Goal: Task Accomplishment & Management: Use online tool/utility

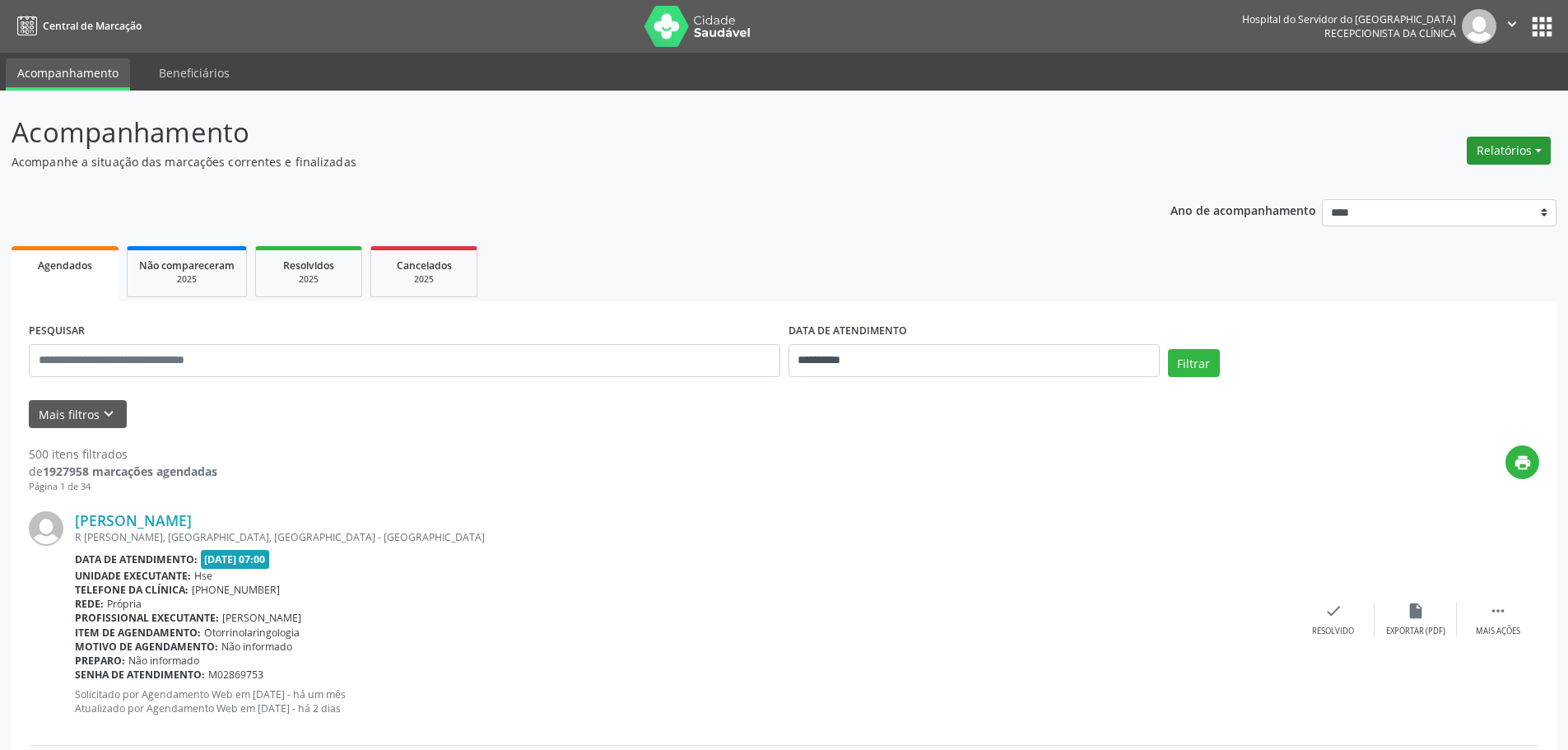
click at [1527, 155] on button "Relatórios" at bounding box center [1508, 150] width 84 height 28
click at [1451, 183] on link "Agendamentos" at bounding box center [1463, 186] width 177 height 23
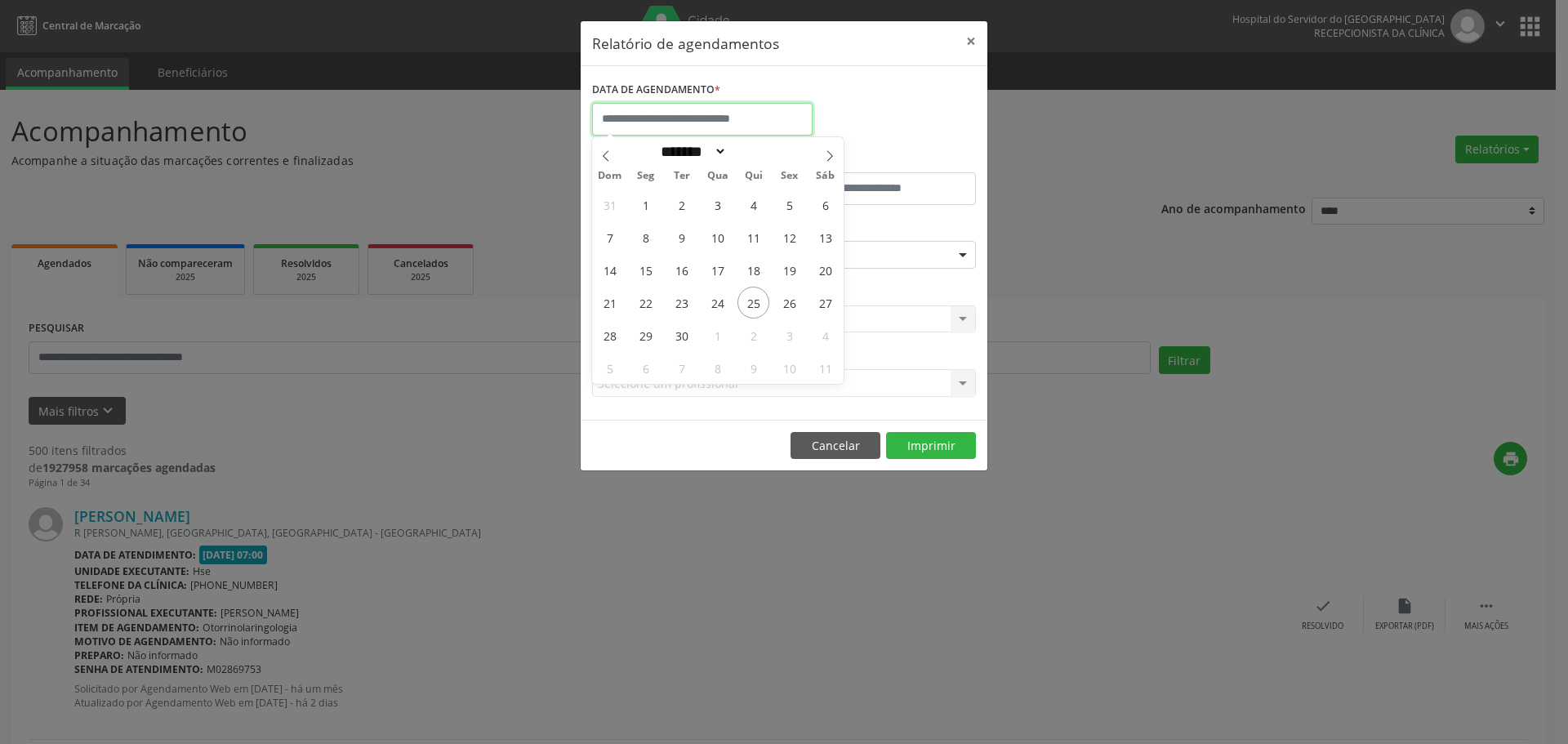
click at [687, 113] on input "text" at bounding box center [702, 119] width 220 height 33
click at [824, 154] on icon at bounding box center [830, 156] width 12 height 12
select select "*"
click at [716, 208] on span "1" at bounding box center [718, 204] width 32 height 32
type input "**********"
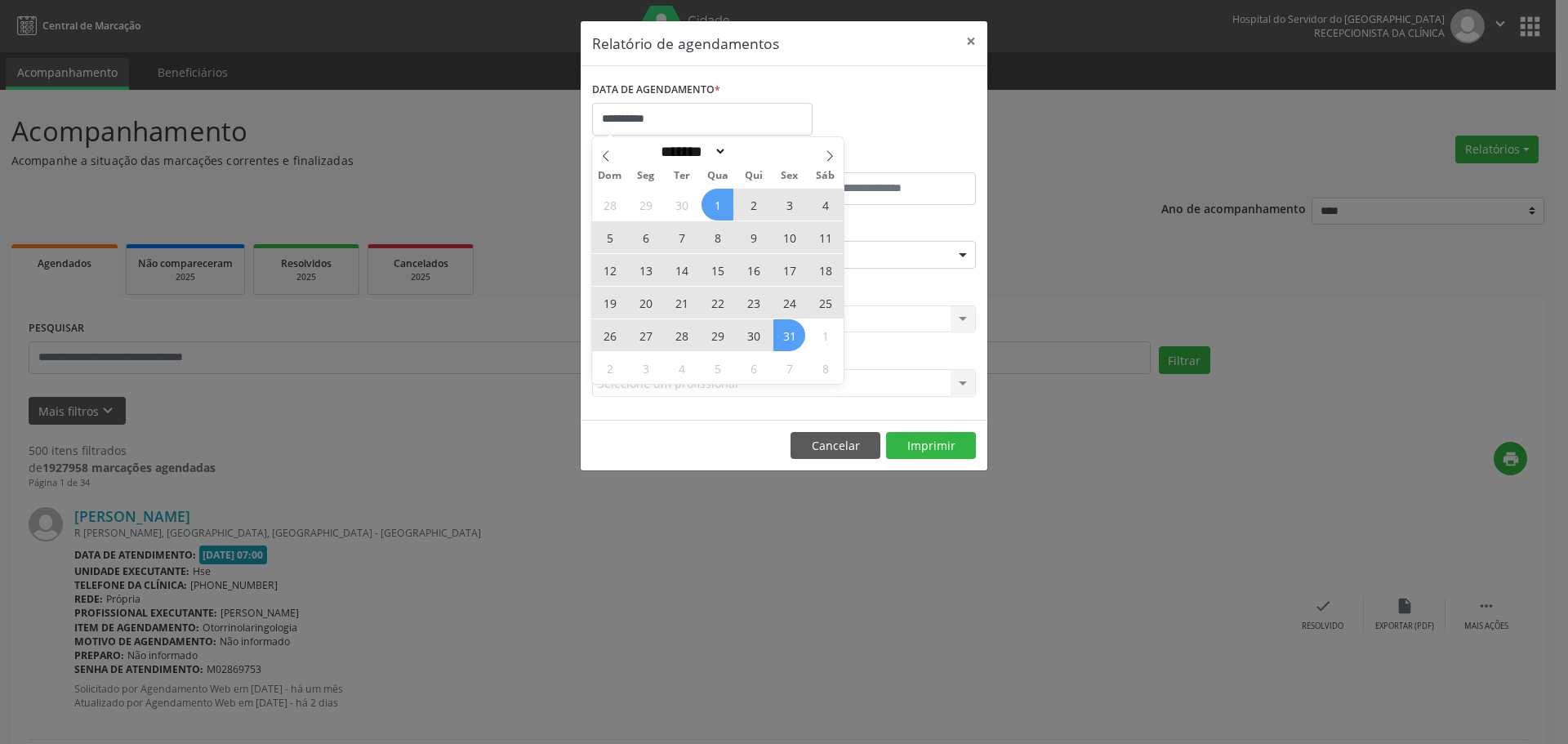
click at [789, 338] on div "28 29 30 1 2 3 4 5 6 7 8 9 10 11 12 13 14 15 16 17 18 19 20 21 22 23 24 25 26 2…" at bounding box center [718, 286] width 251 height 196
click at [791, 338] on span "31" at bounding box center [789, 335] width 32 height 32
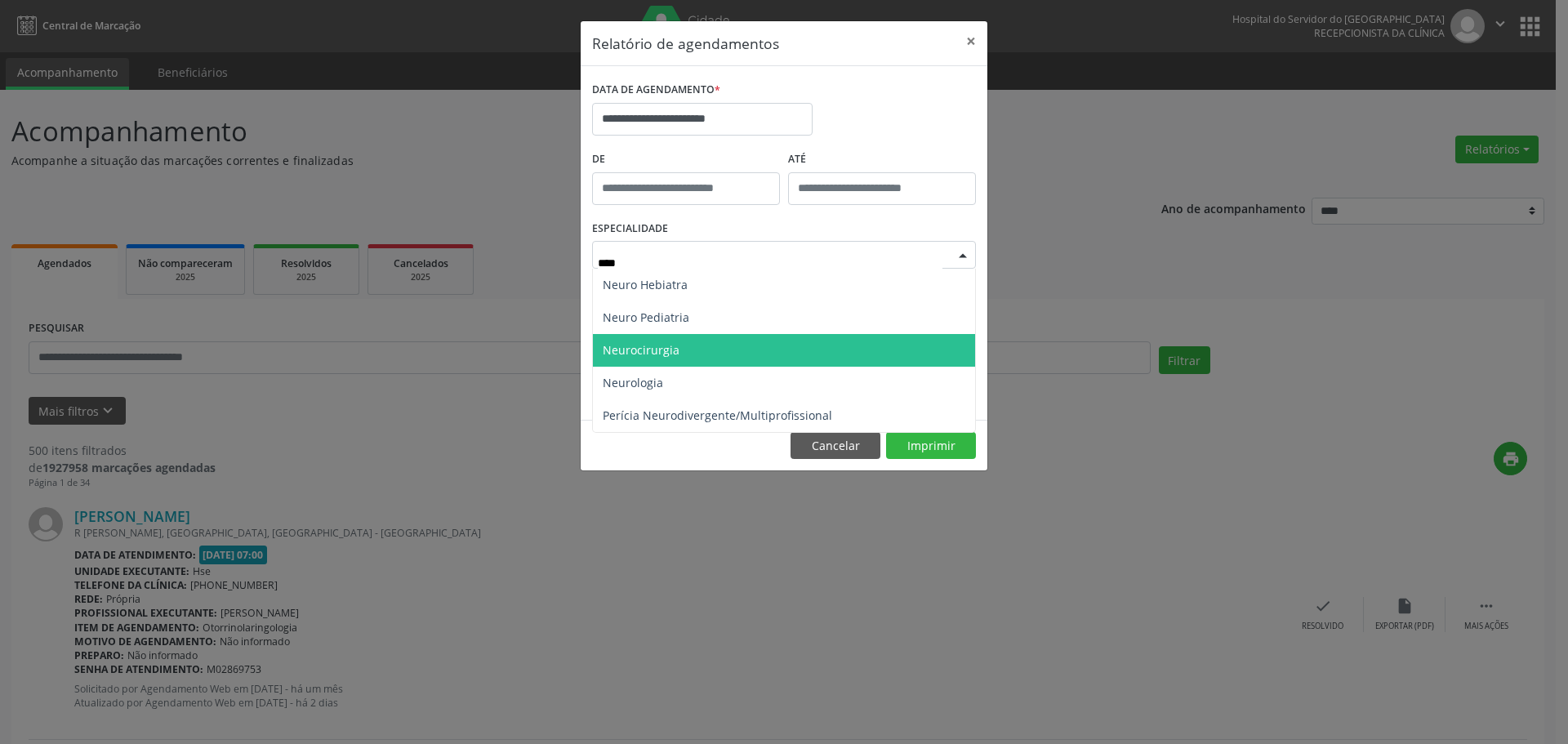
click at [678, 357] on span "Neurocirurgia" at bounding box center [784, 350] width 382 height 33
type input "****"
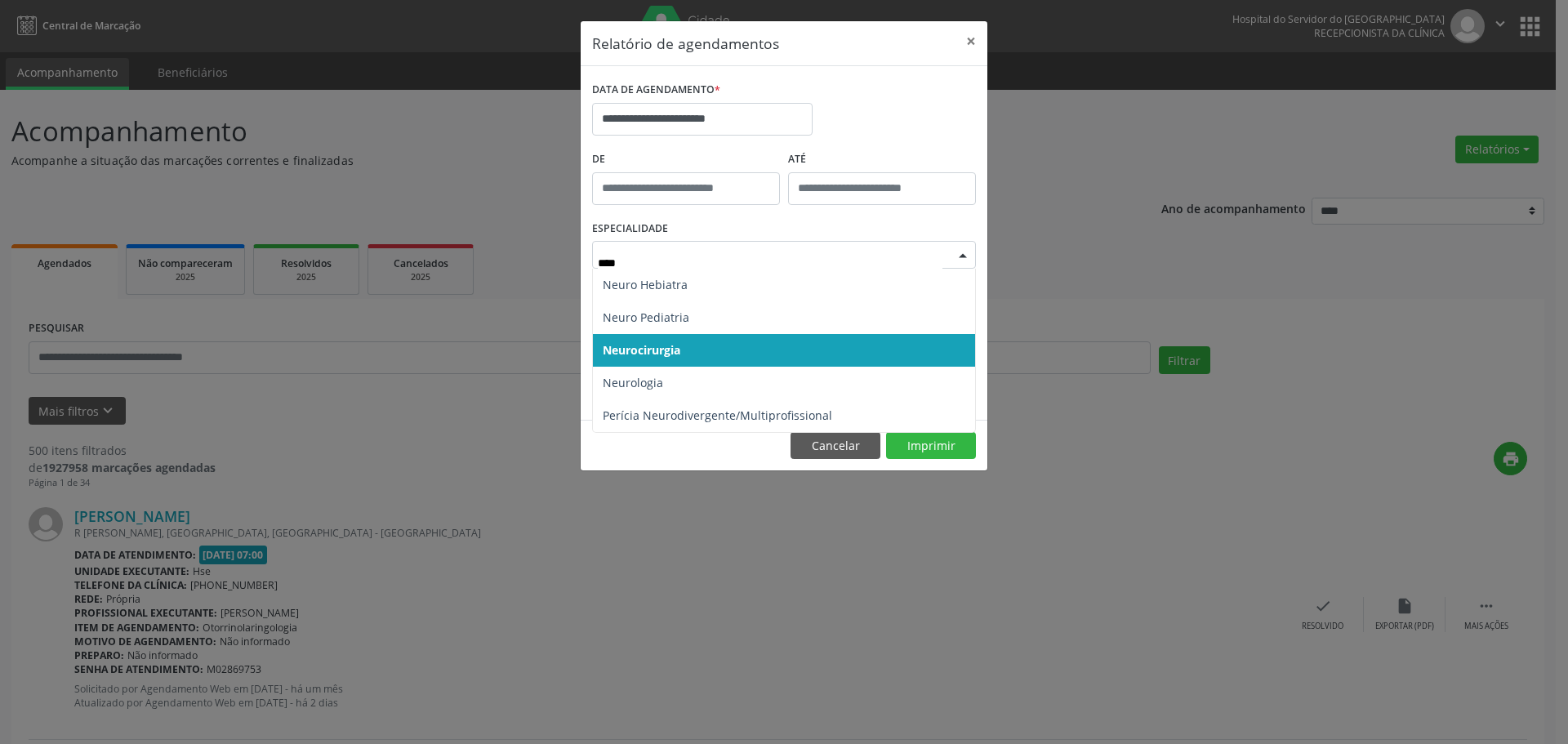
type input "*****"
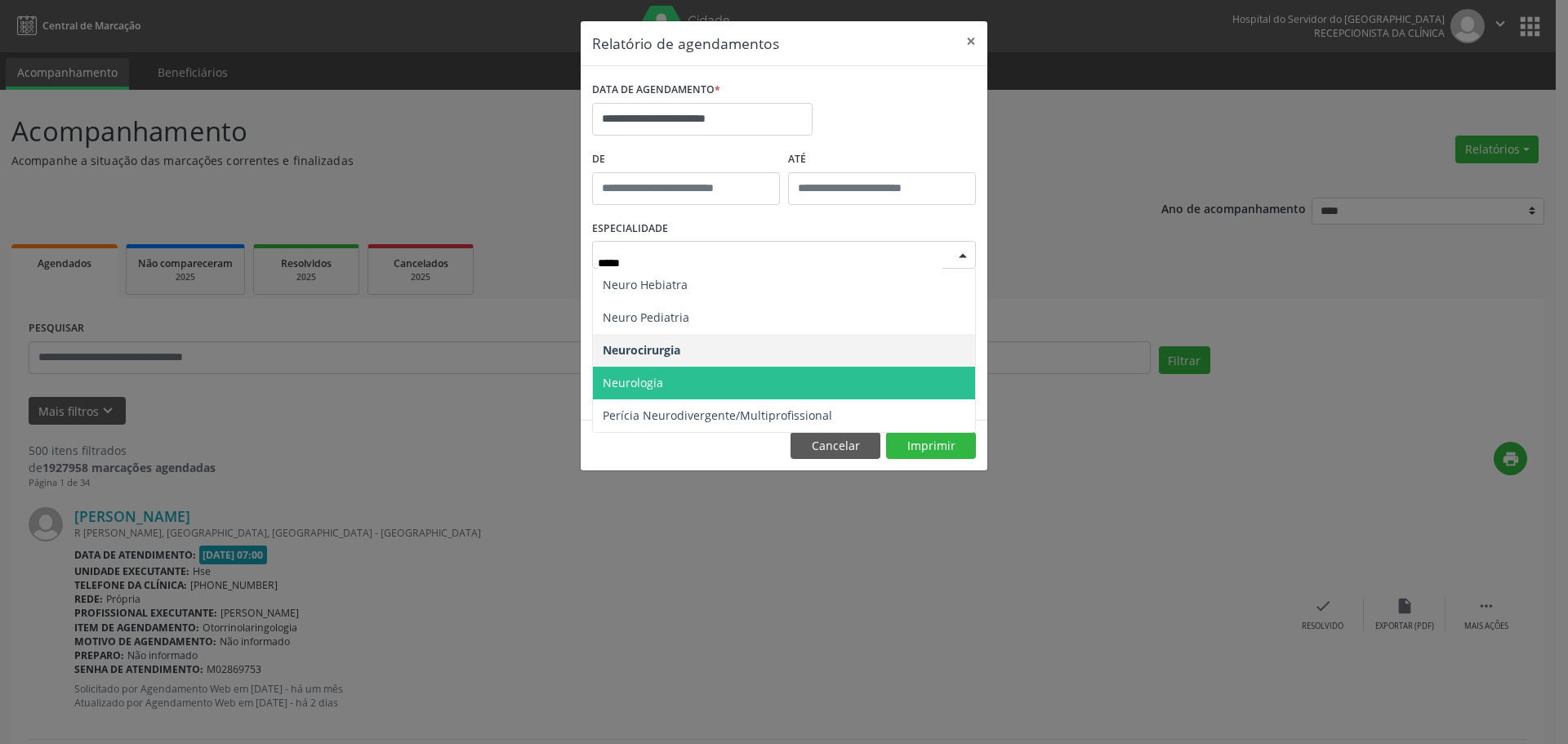
click at [711, 376] on span "Neurologia" at bounding box center [784, 383] width 382 height 33
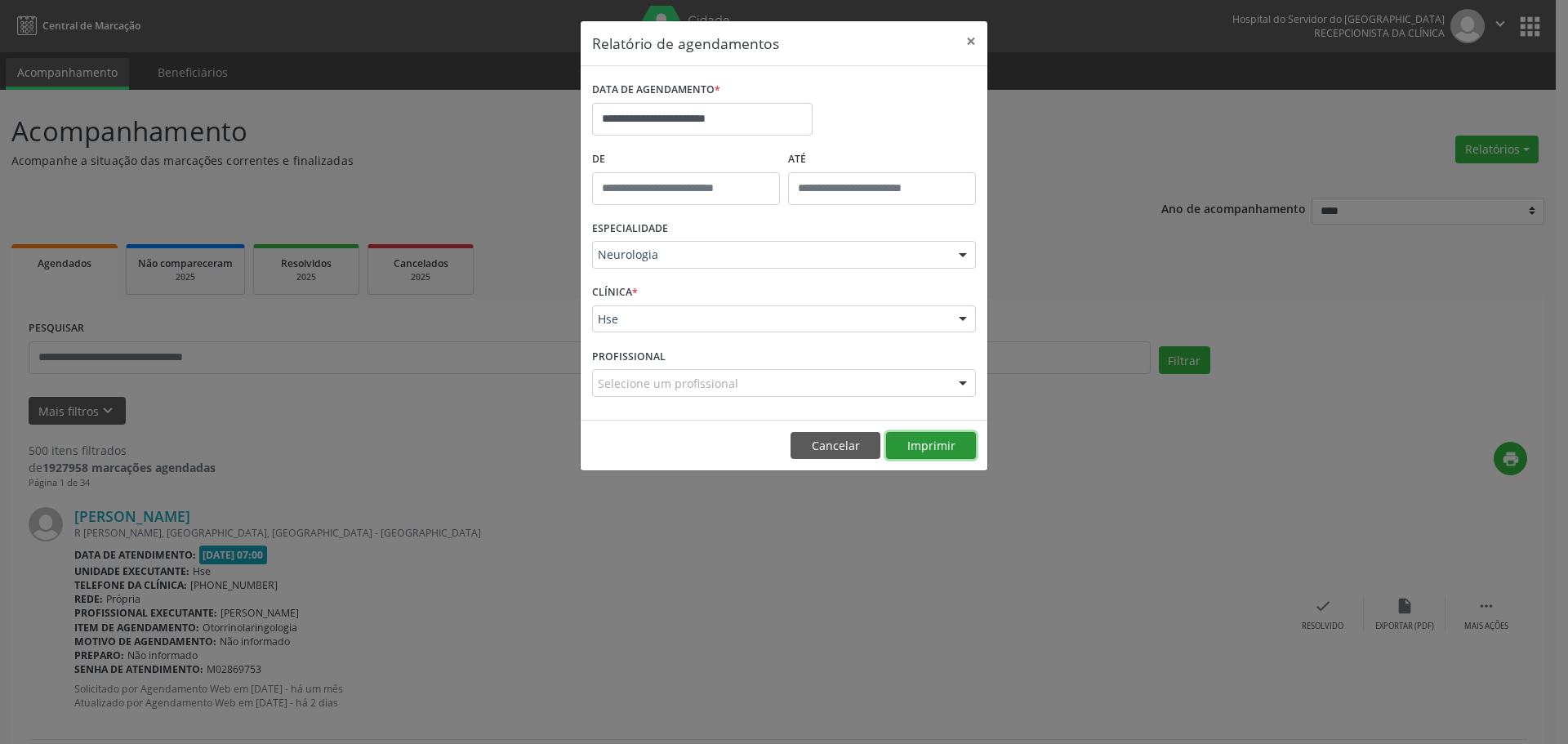
click at [921, 445] on button "Imprimir" at bounding box center [931, 446] width 90 height 28
drag, startPoint x: 678, startPoint y: 150, endPoint x: 686, endPoint y: 122, distance: 29.1
click at [681, 142] on form "**********" at bounding box center [784, 243] width 384 height 331
click at [686, 122] on input "**********" at bounding box center [702, 119] width 220 height 33
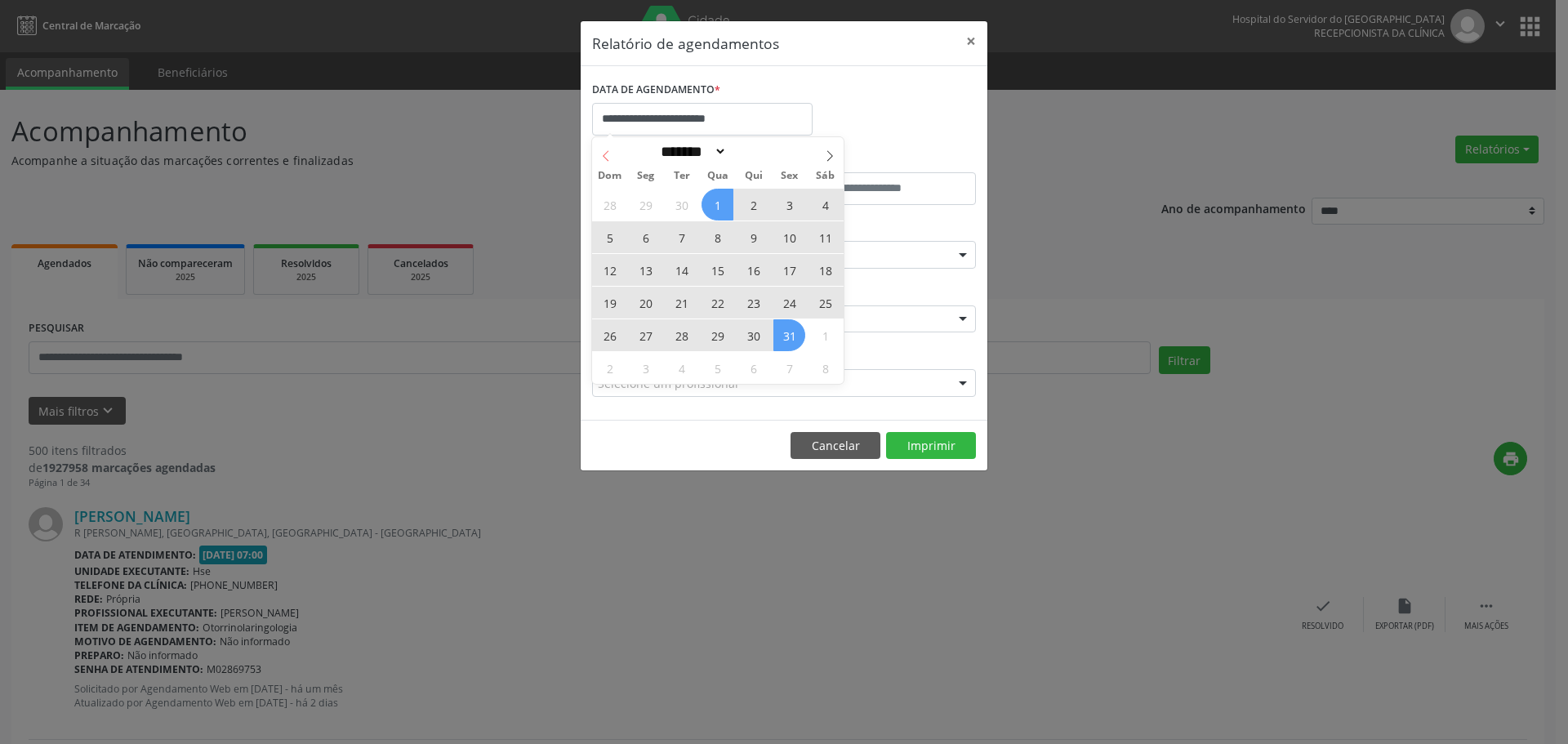
click at [611, 158] on span at bounding box center [606, 151] width 28 height 28
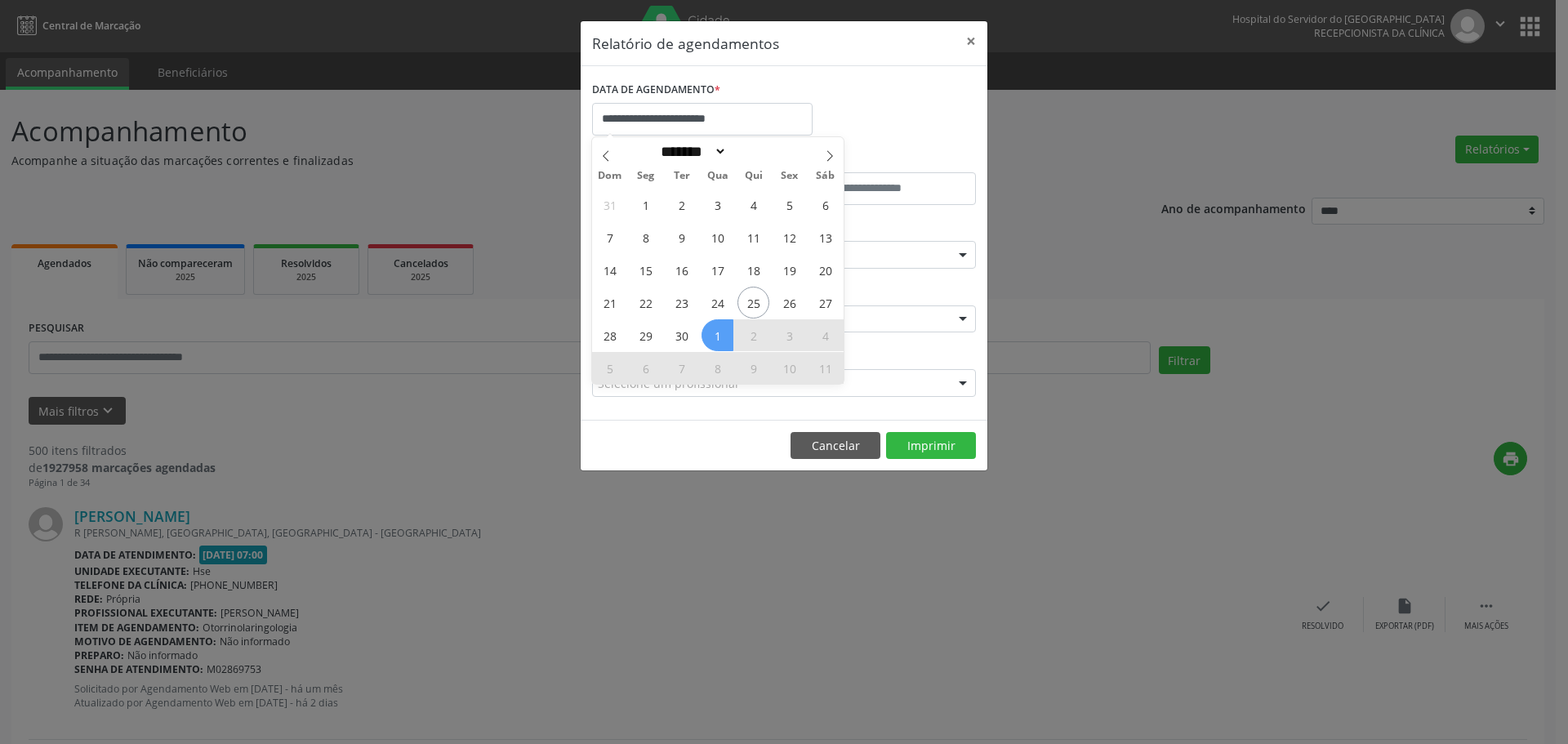
click at [620, 164] on div "******* ********* ***** ***** **** ***** ***** ****** ******** ******* ********…" at bounding box center [718, 151] width 251 height 28
drag, startPoint x: 611, startPoint y: 157, endPoint x: 627, endPoint y: 159, distance: 16.1
click at [611, 156] on span at bounding box center [606, 151] width 28 height 28
click at [837, 155] on span at bounding box center [829, 151] width 28 height 28
select select "*"
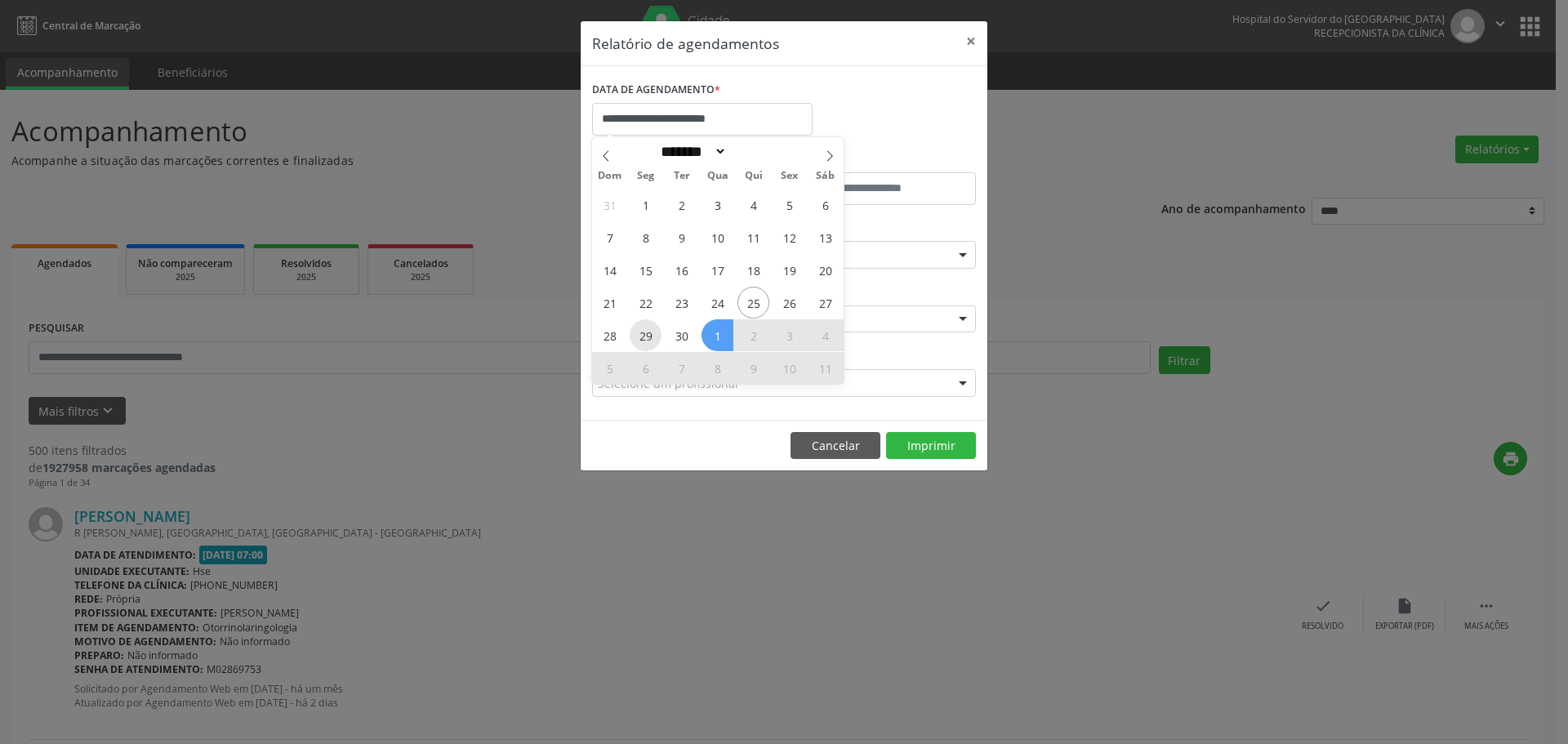
click at [649, 338] on span "29" at bounding box center [646, 335] width 32 height 32
type input "**********"
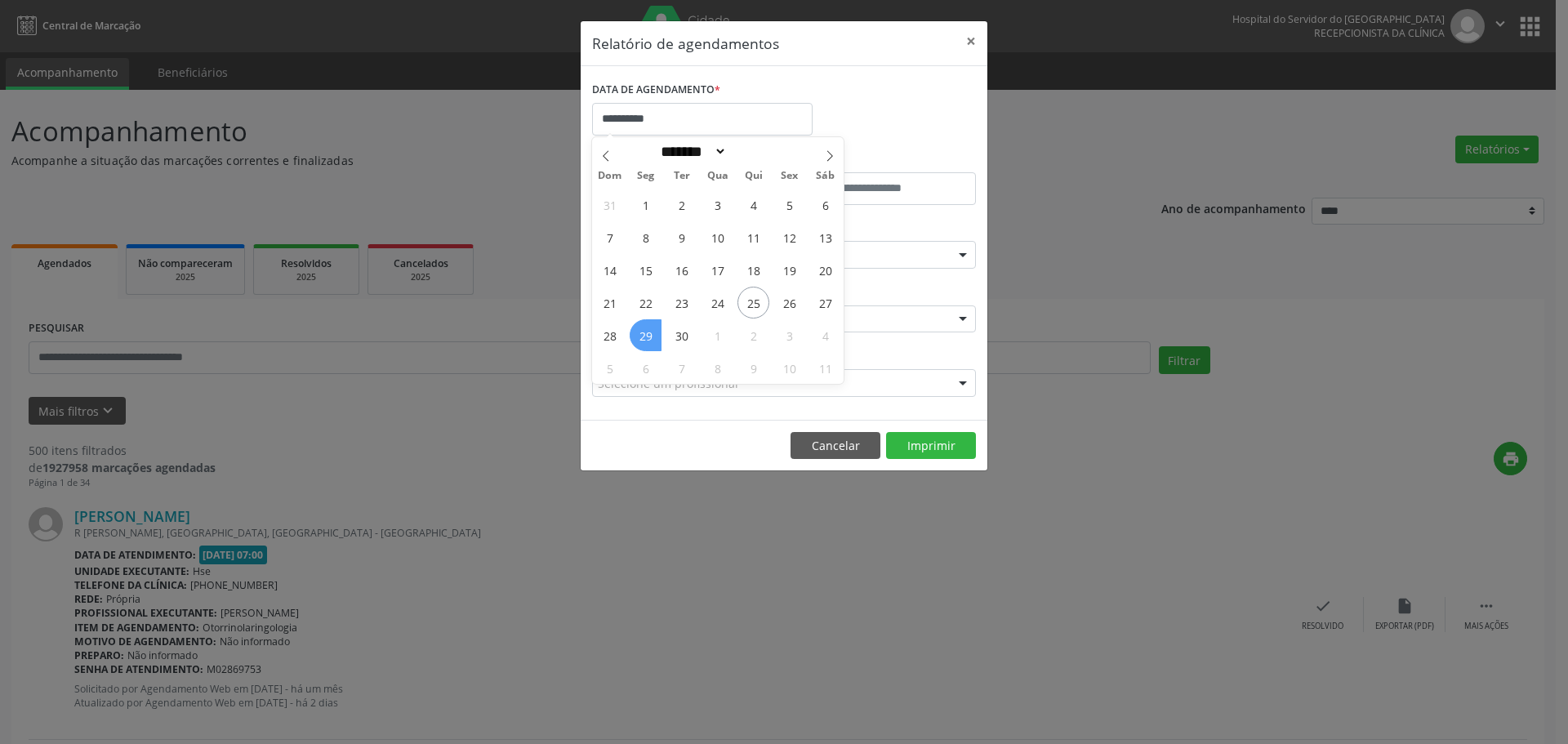
click at [649, 338] on span "29" at bounding box center [646, 335] width 32 height 32
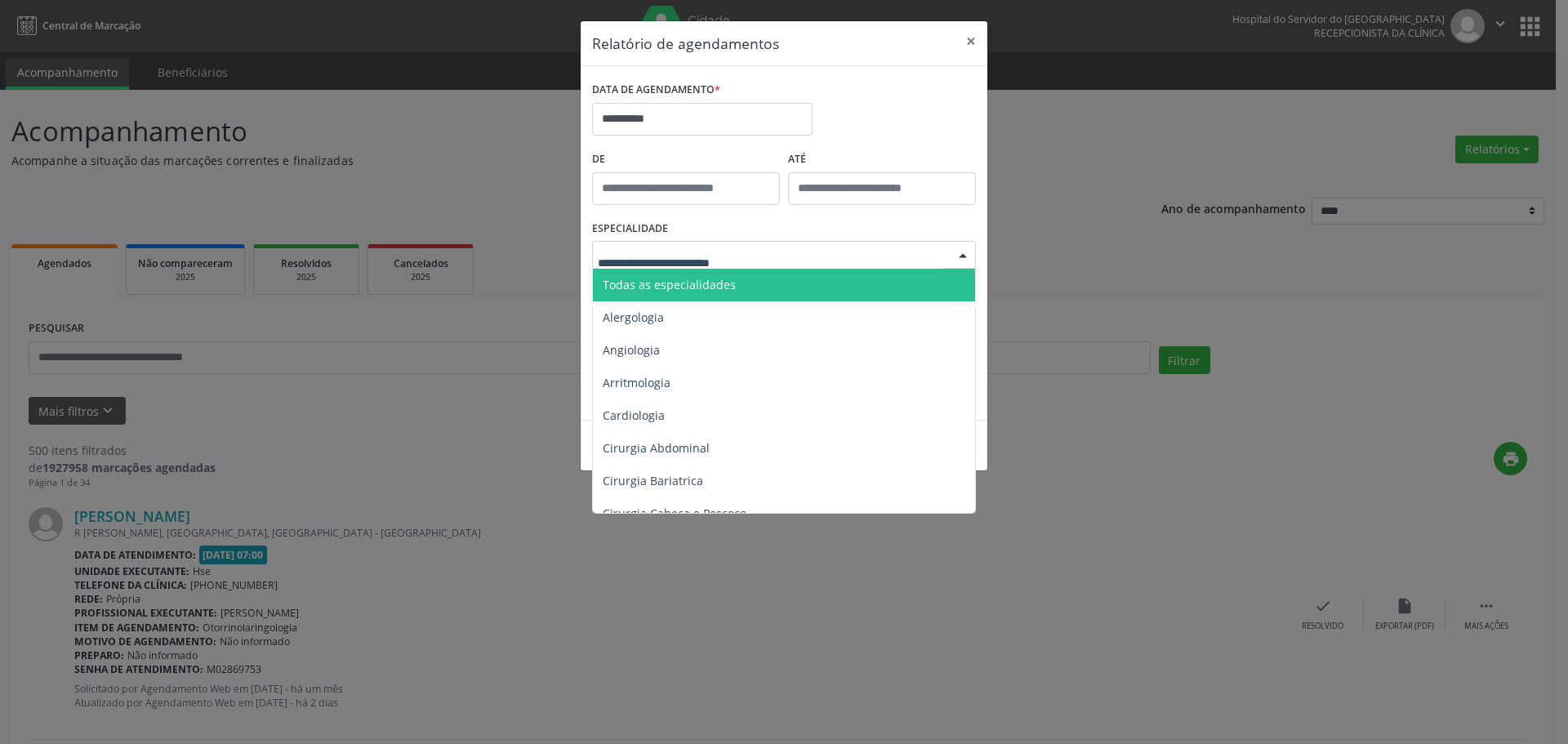
click at [689, 288] on span "Todas as especialidades" at bounding box center [669, 285] width 133 height 16
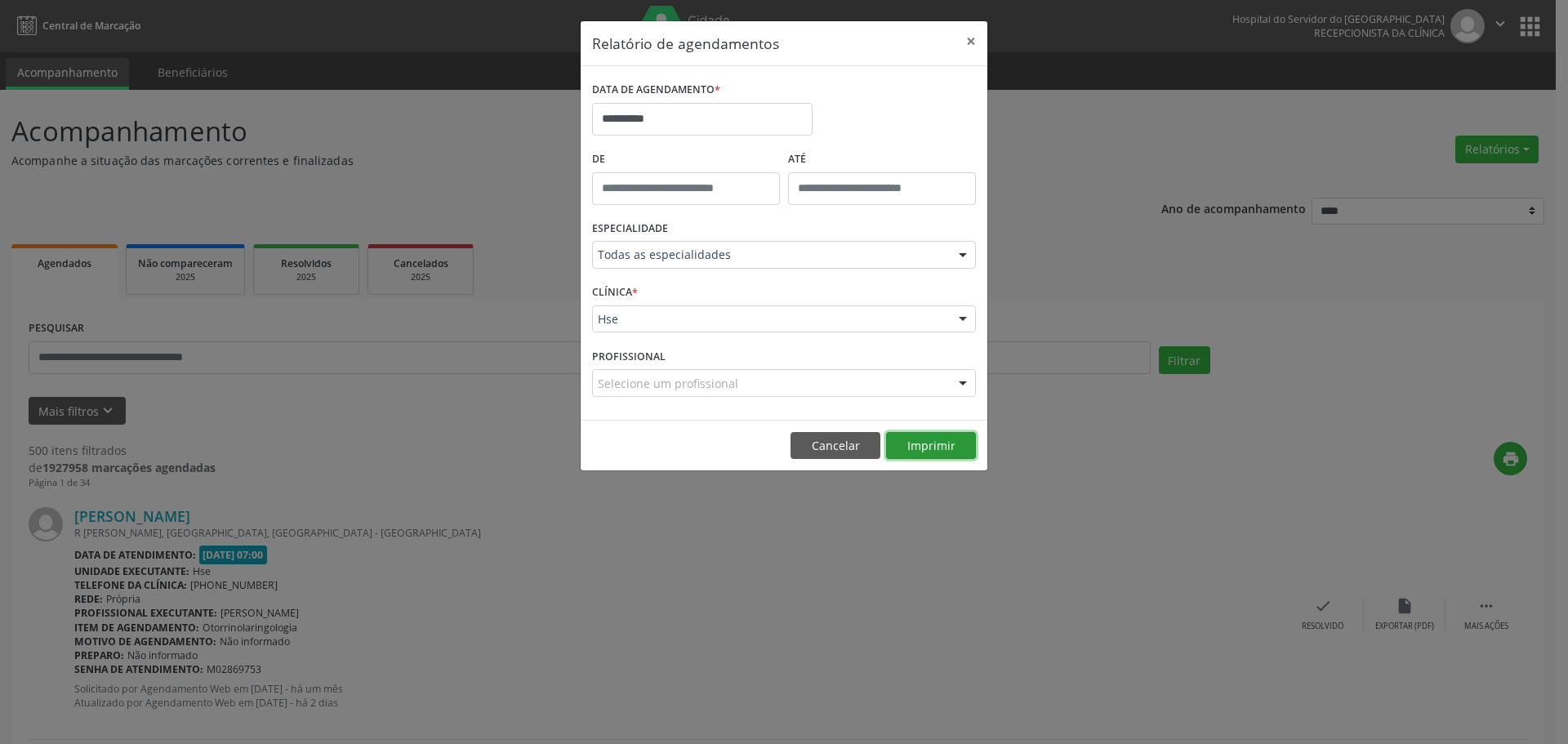
click at [931, 446] on button "Imprimir" at bounding box center [931, 446] width 90 height 28
click at [967, 44] on button "×" at bounding box center [971, 41] width 33 height 40
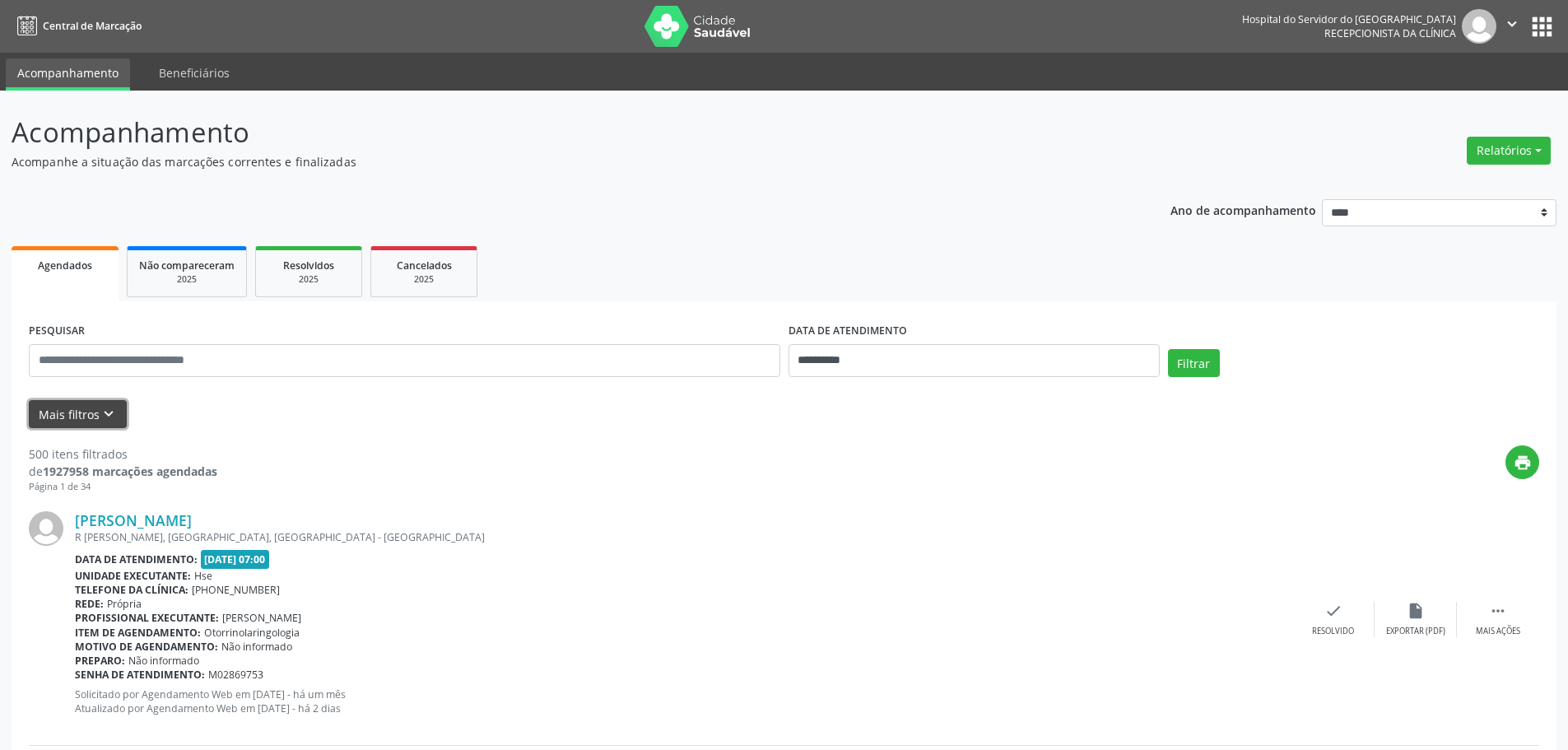
click at [90, 417] on button "Mais filtros keyboard_arrow_down" at bounding box center [78, 415] width 98 height 29
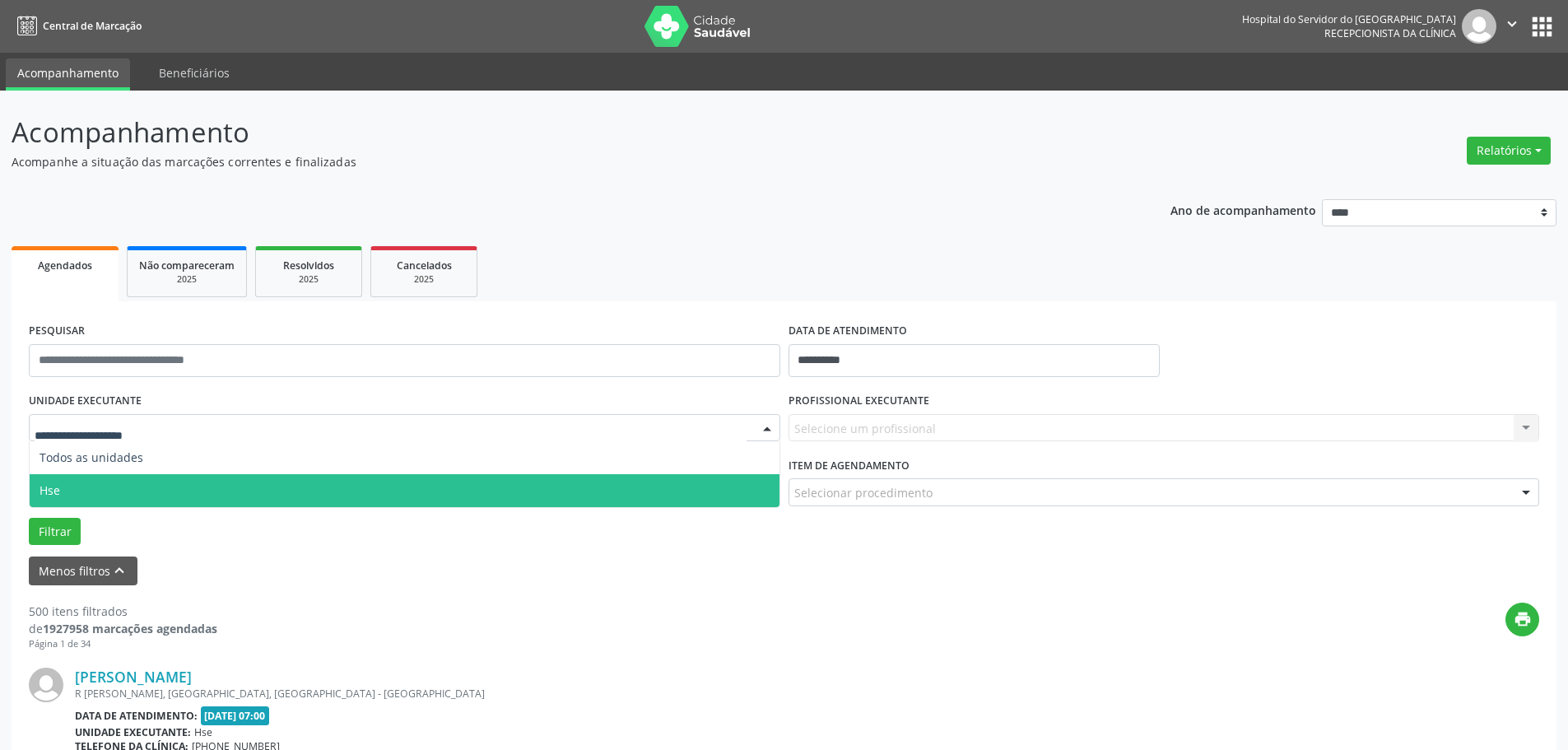
click at [91, 480] on span "Hse" at bounding box center [404, 491] width 750 height 33
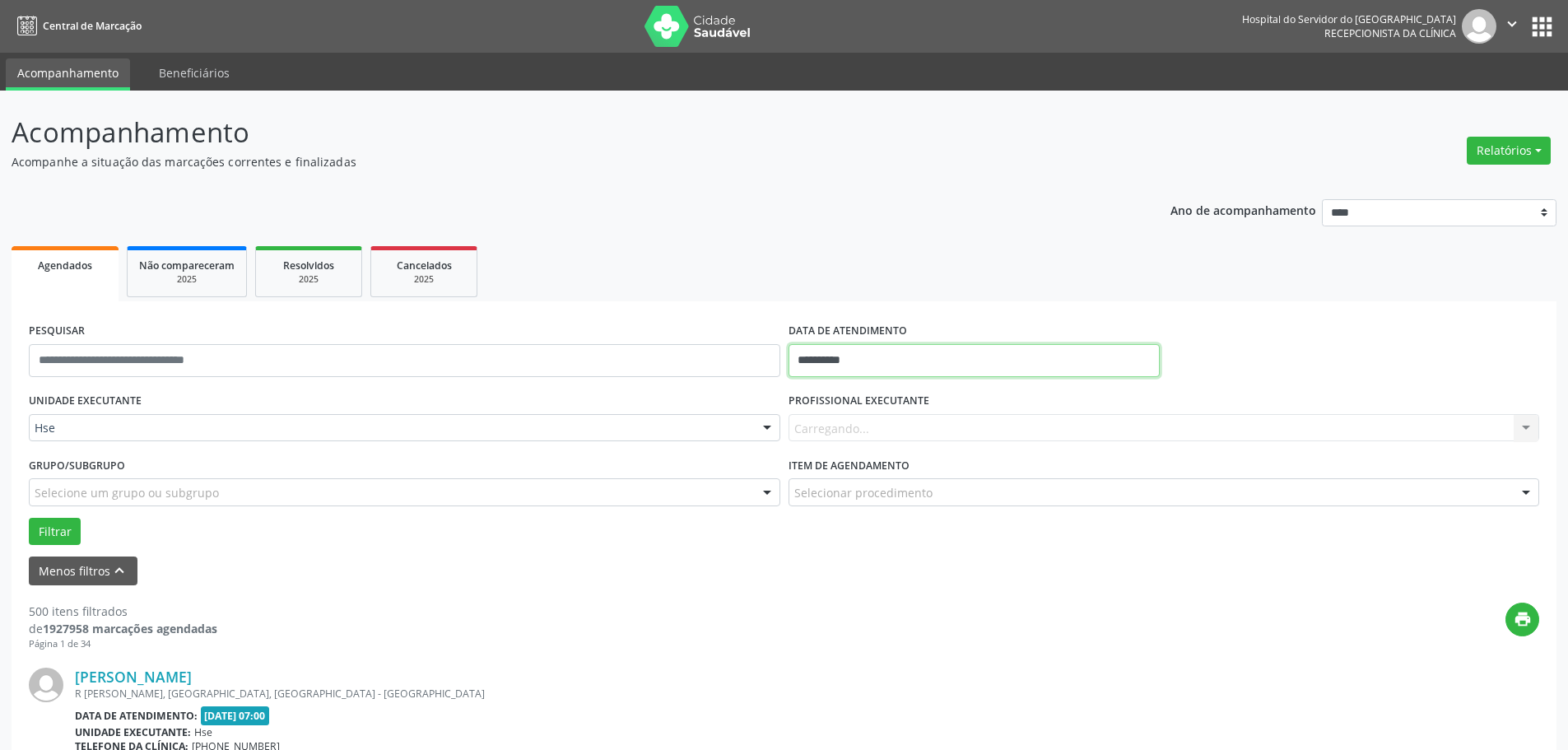
click at [857, 356] on input "**********" at bounding box center [974, 361] width 372 height 33
click at [911, 538] on span "24" at bounding box center [915, 546] width 32 height 32
type input "**********"
click at [911, 538] on span "24" at bounding box center [915, 546] width 32 height 32
click at [65, 522] on button "Filtrar" at bounding box center [54, 531] width 52 height 28
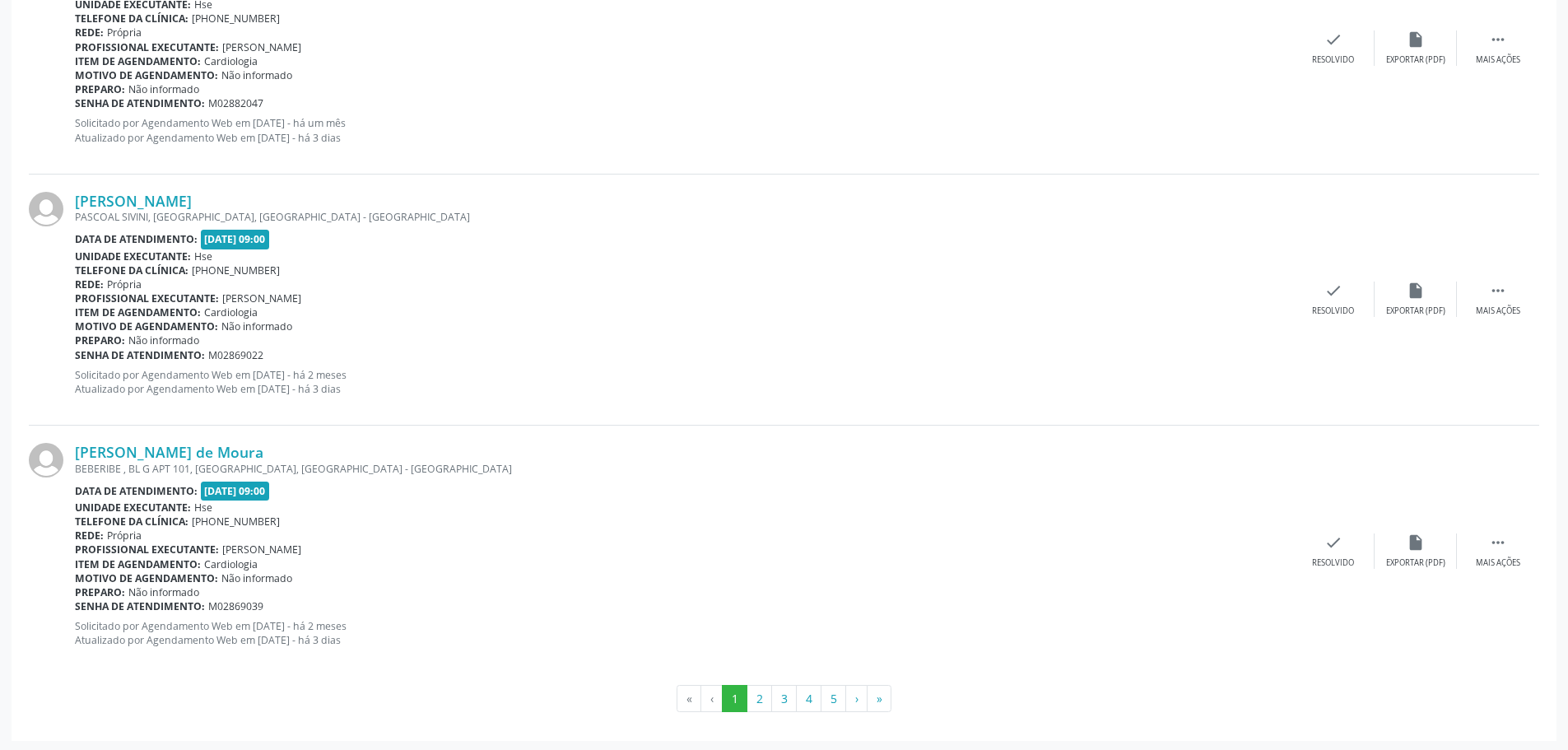
scroll to position [3748, 0]
click at [749, 695] on button "2" at bounding box center [759, 696] width 25 height 28
click at [782, 705] on button "3" at bounding box center [784, 696] width 25 height 28
click at [808, 709] on button "4" at bounding box center [809, 696] width 25 height 28
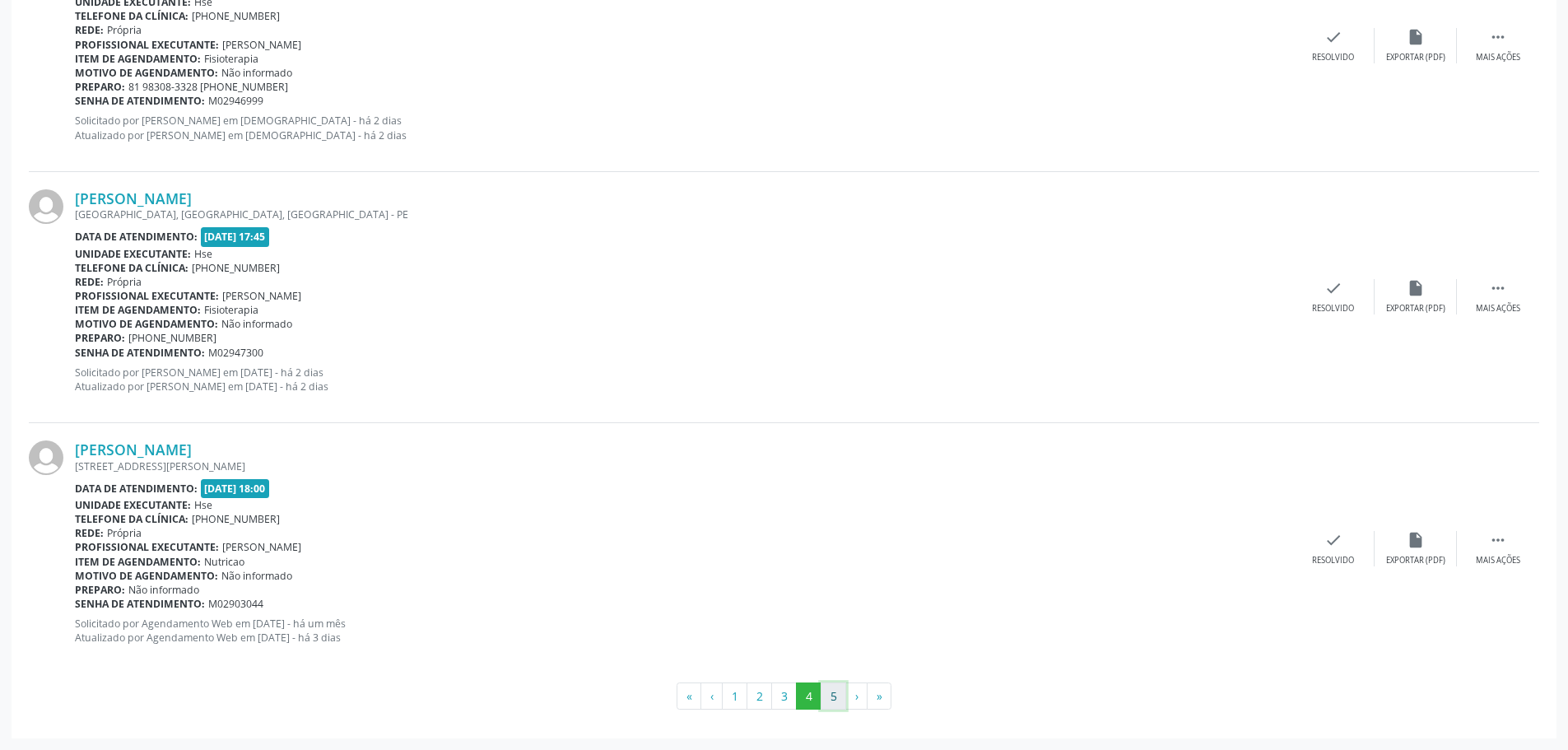
click at [839, 704] on button "5" at bounding box center [833, 696] width 25 height 28
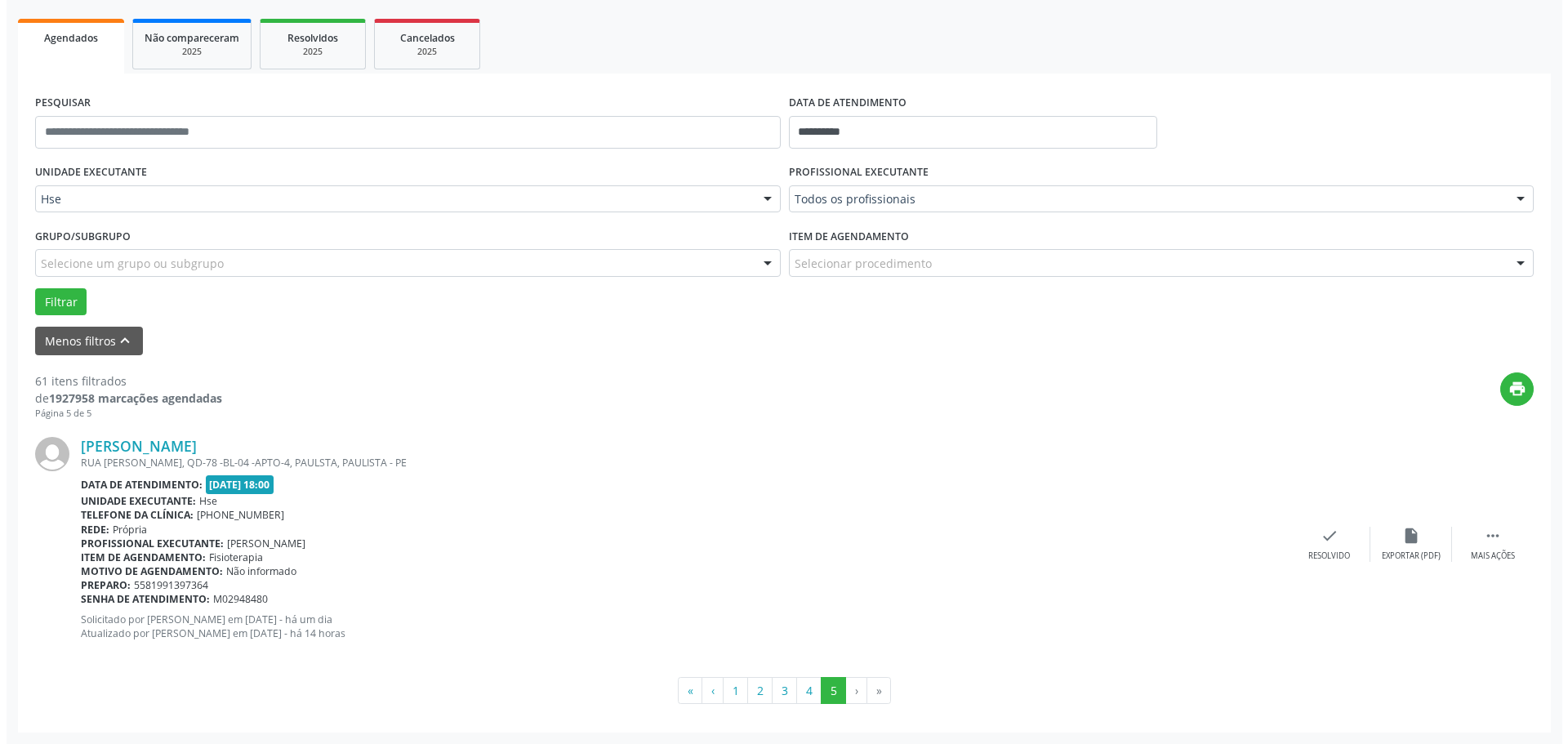
scroll to position [0, 0]
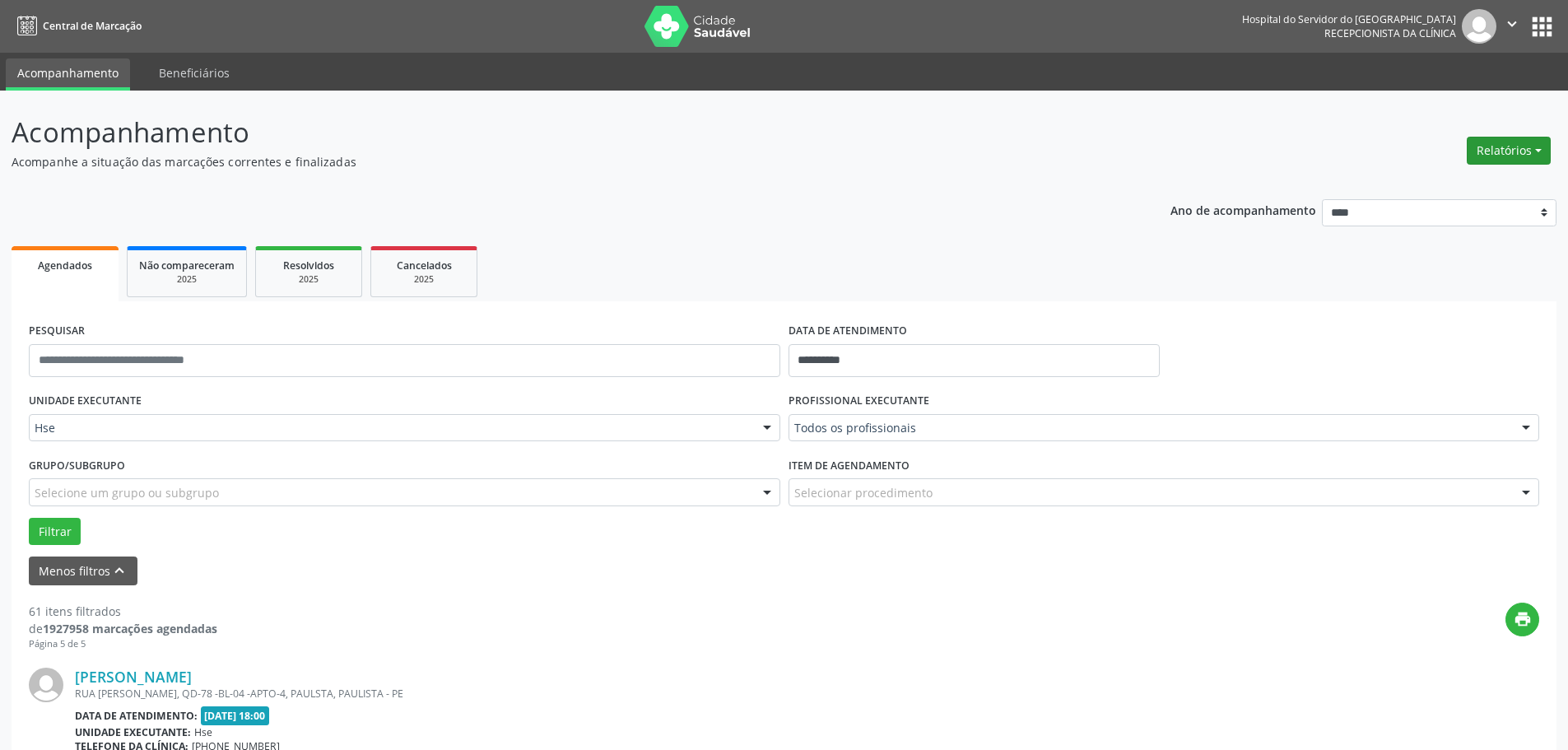
click at [1512, 157] on button "Relatórios" at bounding box center [1508, 150] width 84 height 28
click at [1458, 187] on link "Agendamentos" at bounding box center [1463, 186] width 177 height 23
select select "*"
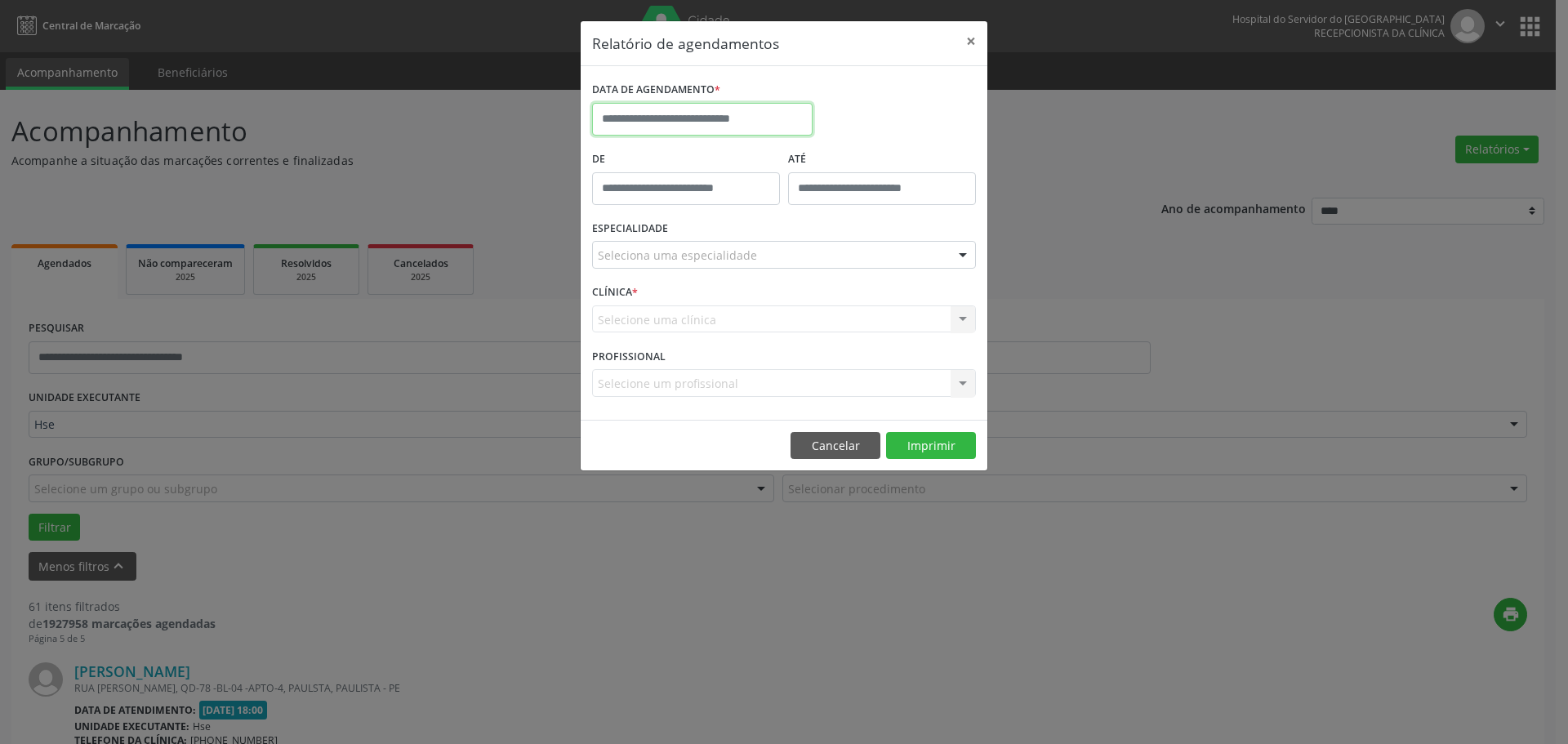
click at [675, 113] on input "text" at bounding box center [702, 119] width 220 height 33
click at [727, 307] on span "24" at bounding box center [718, 302] width 32 height 32
type input "**********"
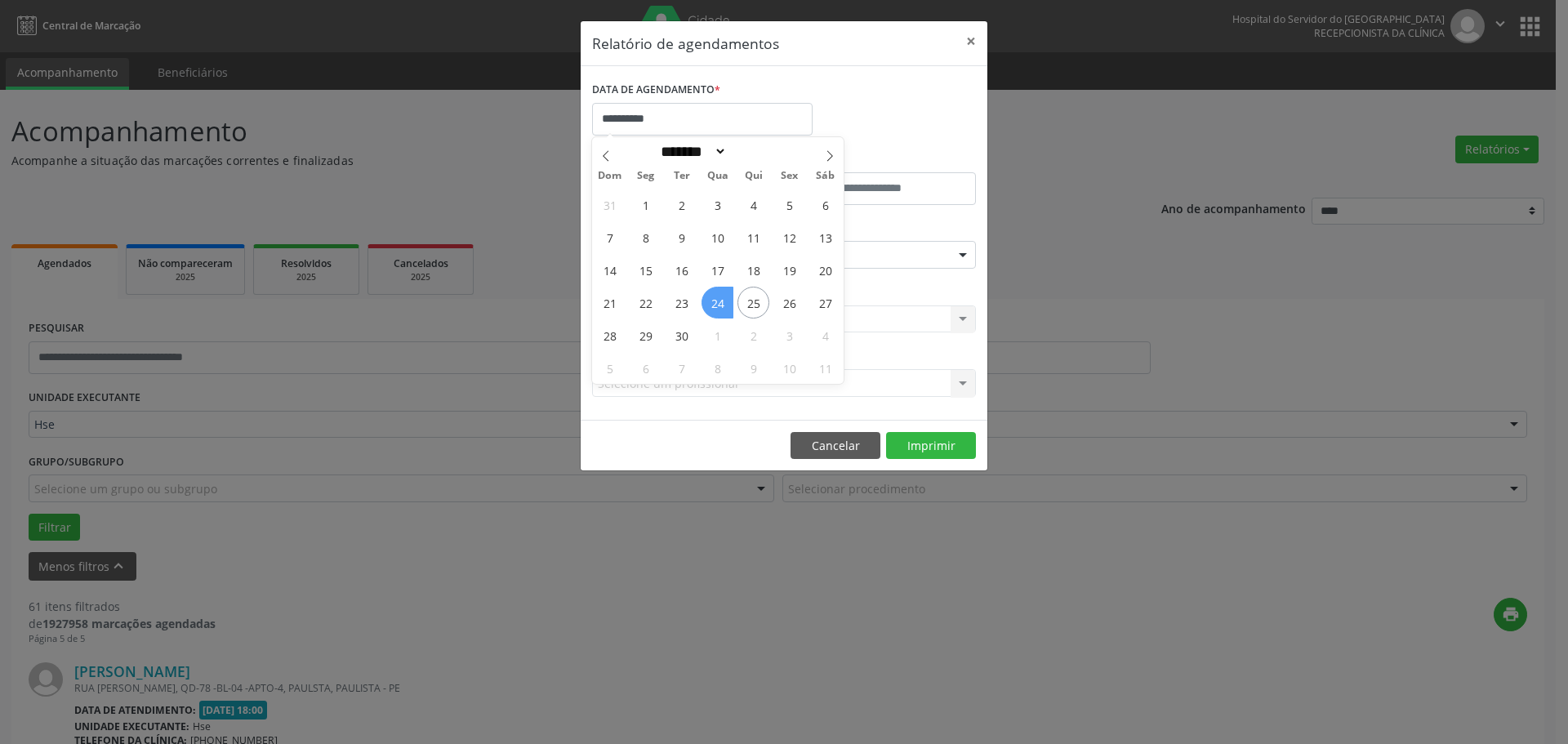
click at [727, 307] on span "24" at bounding box center [718, 302] width 32 height 32
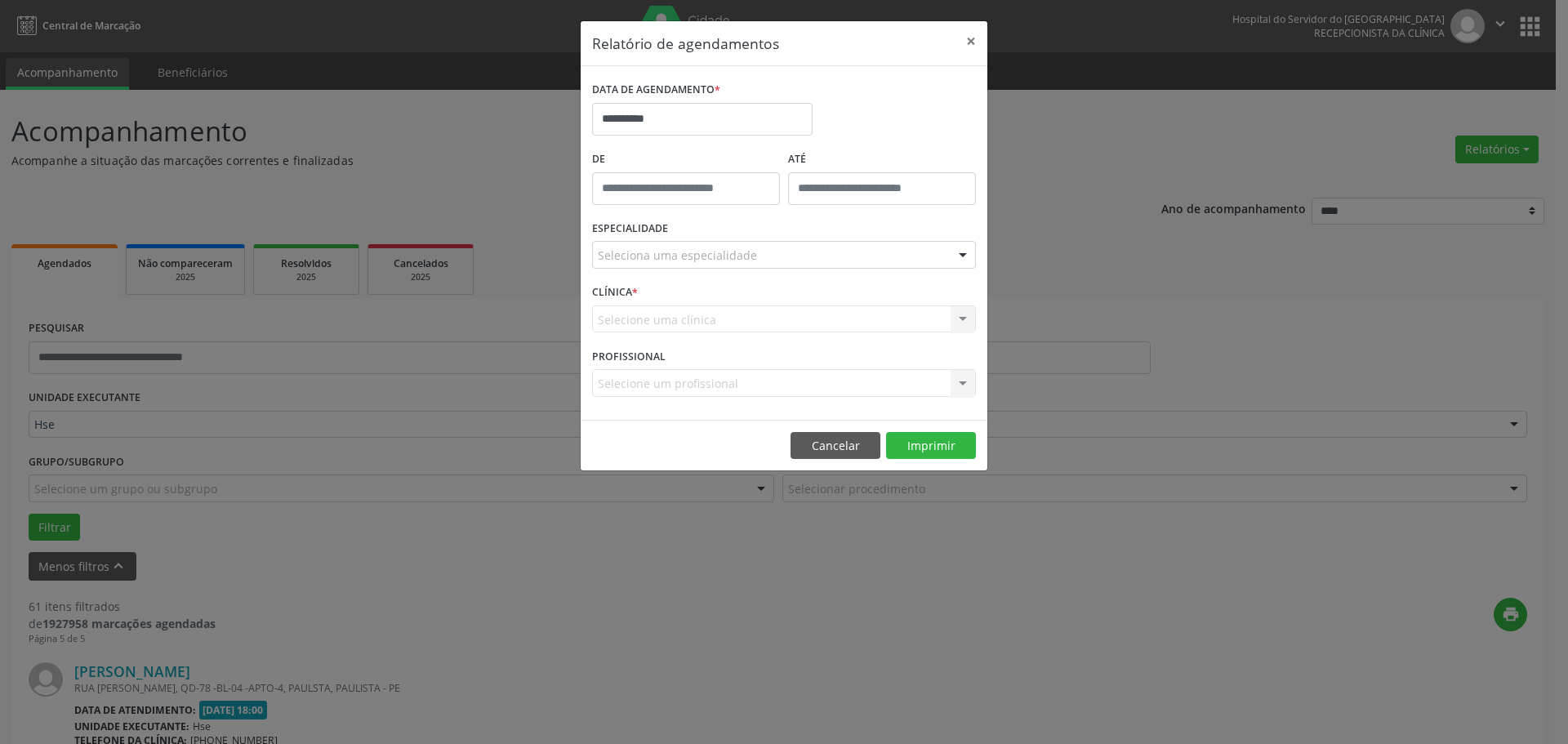
click at [680, 266] on div "Seleciona uma especialidade" at bounding box center [784, 255] width 384 height 28
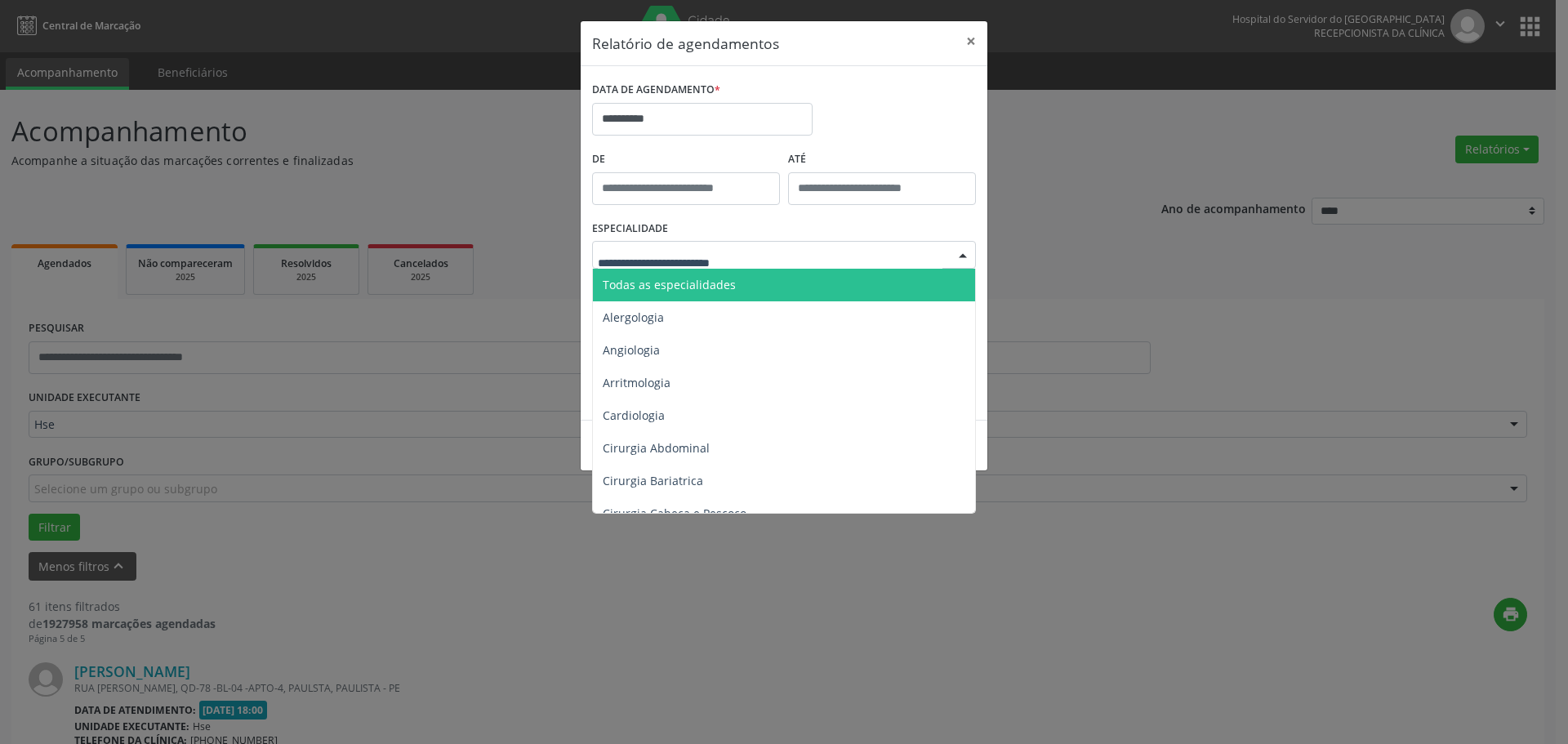
click at [677, 283] on span "Todas as especialidades" at bounding box center [669, 285] width 133 height 16
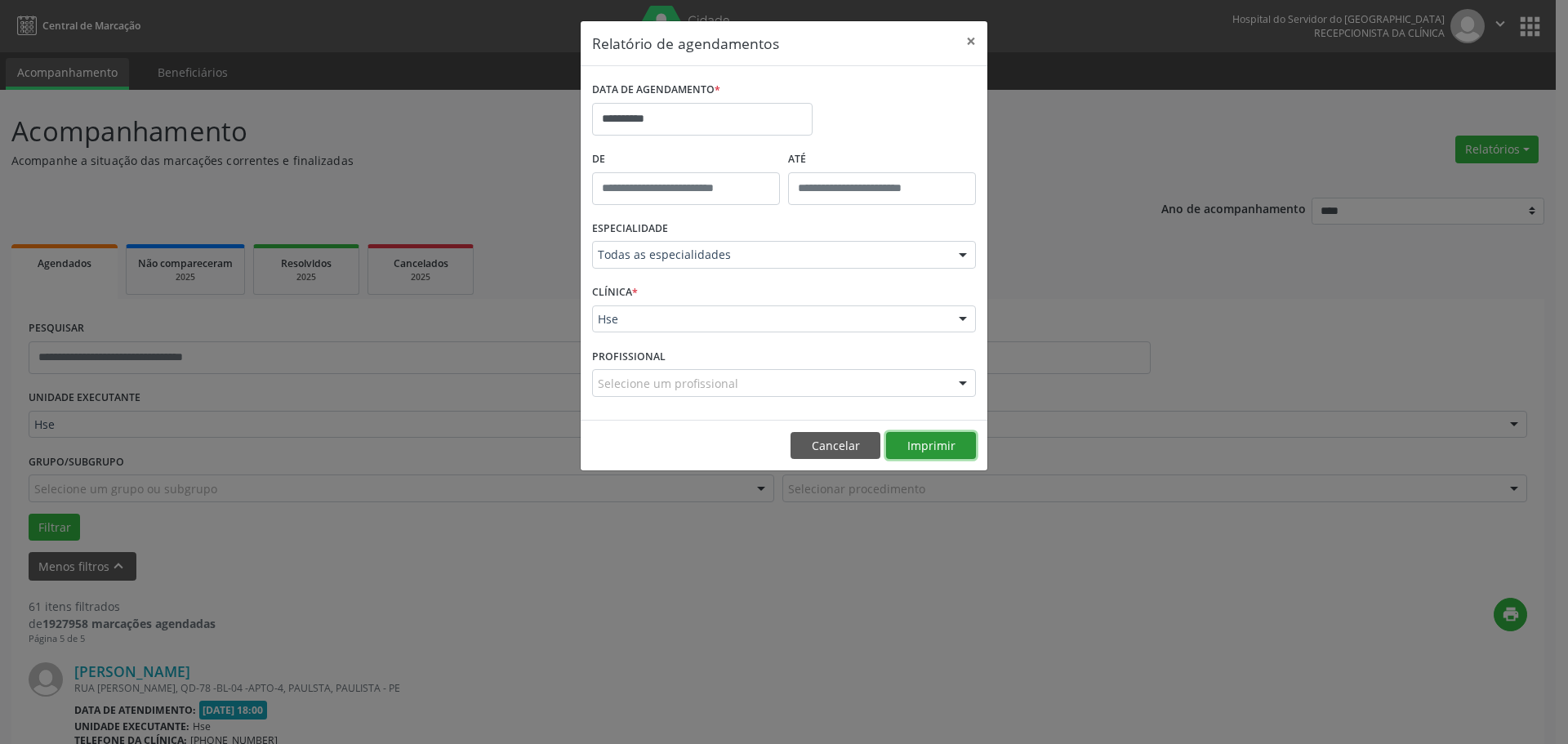
click at [930, 447] on button "Imprimir" at bounding box center [931, 446] width 90 height 28
